Goal: Information Seeking & Learning: Check status

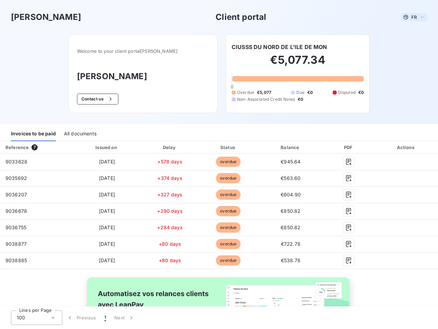
click at [412, 17] on span "FR" at bounding box center [414, 16] width 5 height 5
click at [103, 99] on button "Contact us" at bounding box center [97, 98] width 41 height 11
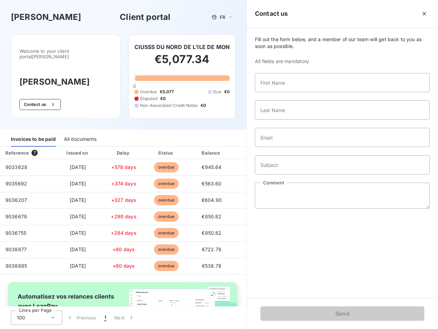
click at [33, 134] on div "Invoices to be paid" at bounding box center [33, 139] width 45 height 14
click at [80, 134] on div "All documents" at bounding box center [80, 139] width 33 height 14
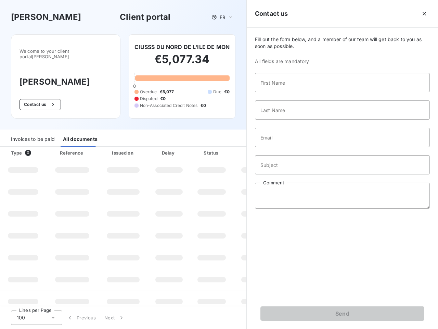
click at [36, 149] on div "Type 0" at bounding box center [26, 152] width 38 height 7
click at [105, 149] on div "Issued on" at bounding box center [123, 152] width 47 height 7
click at [167, 149] on div "Delay" at bounding box center [169, 152] width 39 height 7
click at [225, 149] on div at bounding box center [228, 152] width 7 height 7
click at [287, 147] on div "Fill out the form below, and a member of our team will get back to you as soon …" at bounding box center [342, 163] width 191 height 270
